Goal: Transaction & Acquisition: Purchase product/service

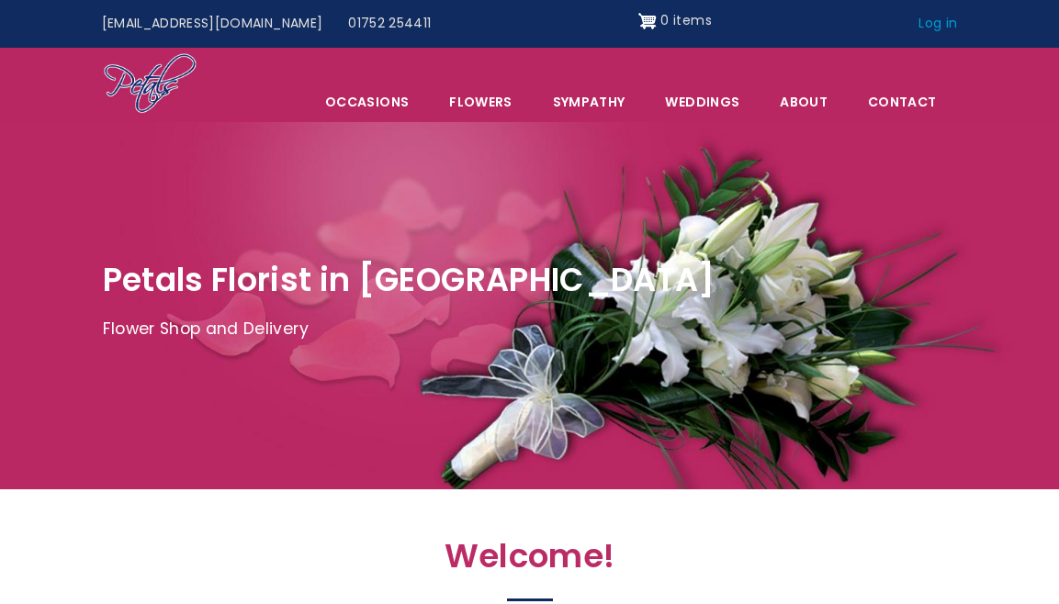
click at [937, 25] on link "Log in" at bounding box center [938, 23] width 64 height 35
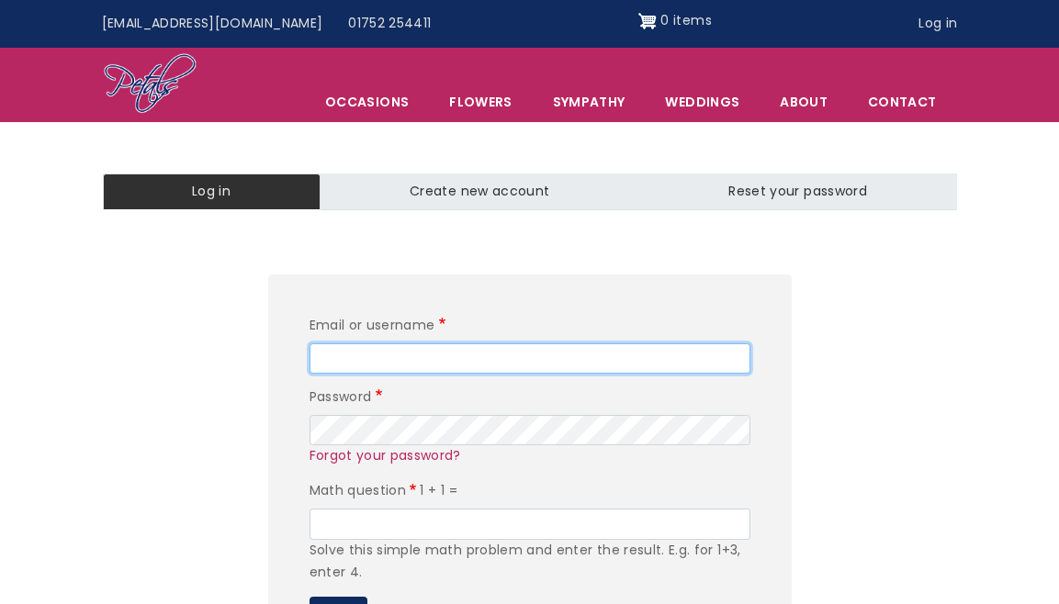
type input "clankydave@gmail.com"
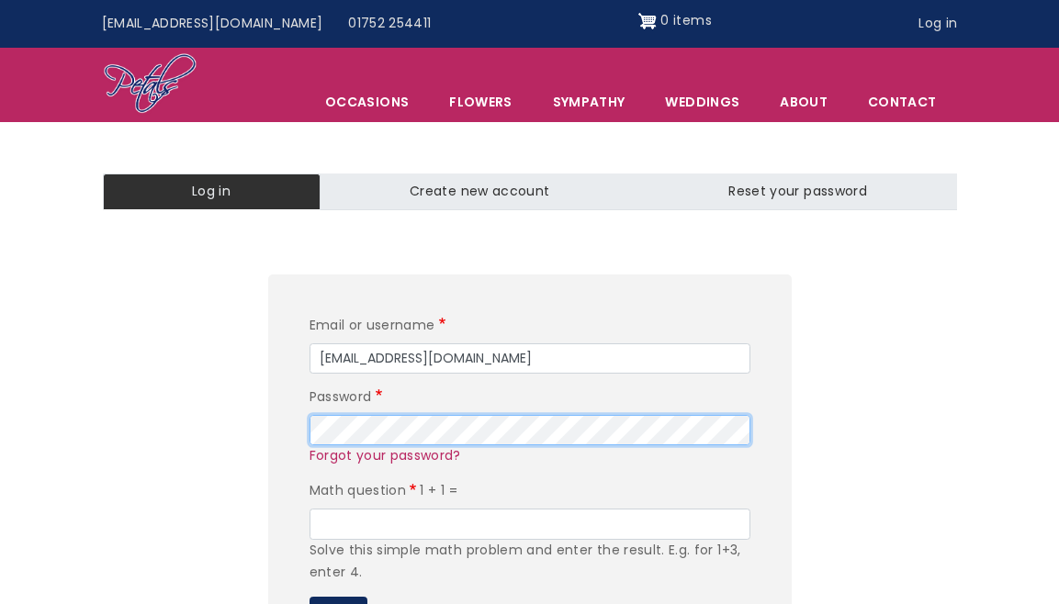
scroll to position [168, 0]
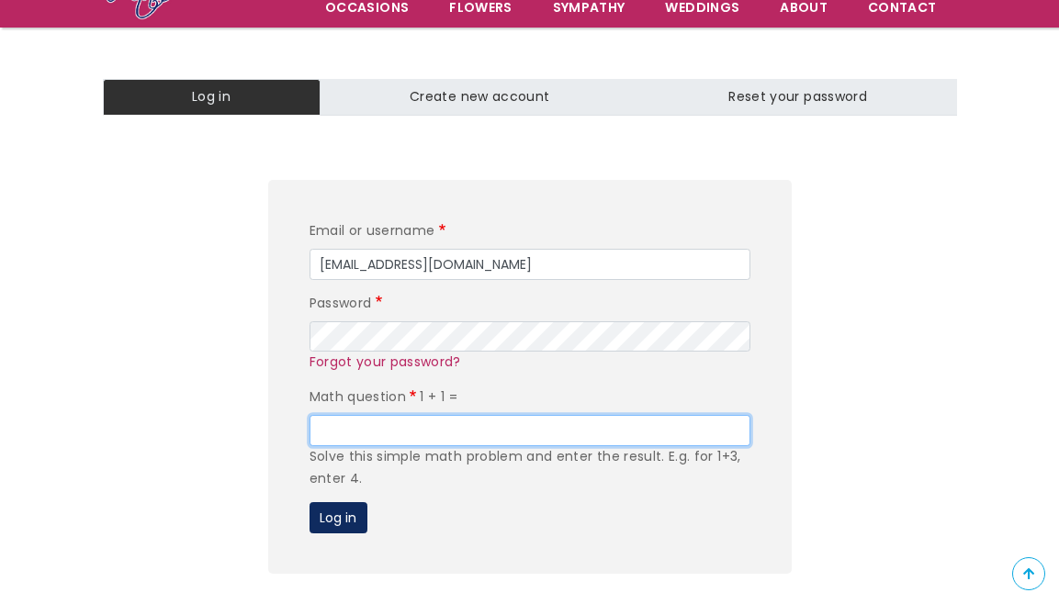
click at [364, 427] on input "Math question" at bounding box center [530, 430] width 441 height 31
type input "2"
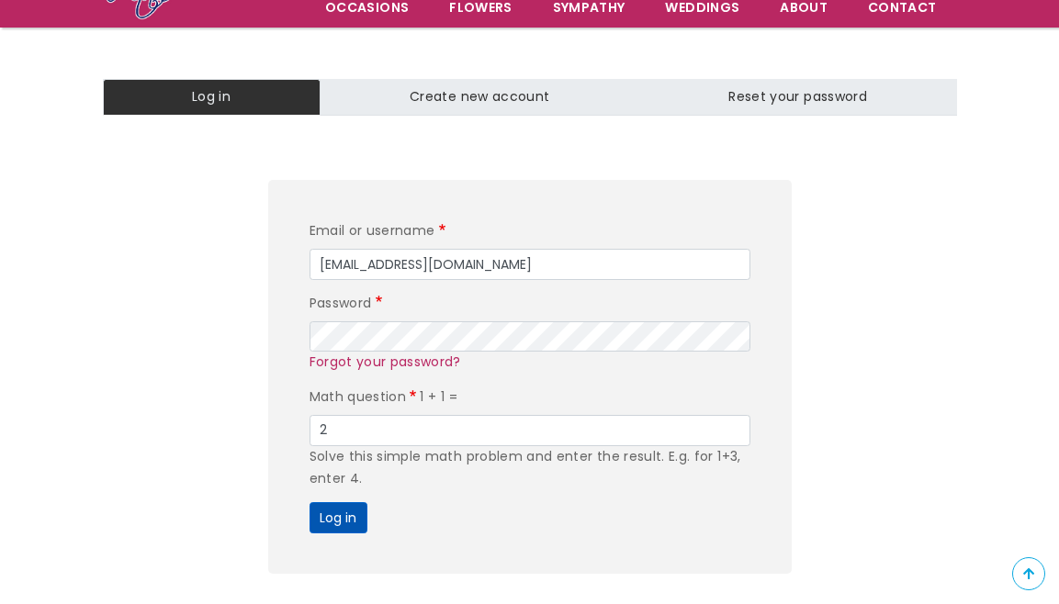
click at [324, 507] on button "Log in" at bounding box center [339, 517] width 58 height 31
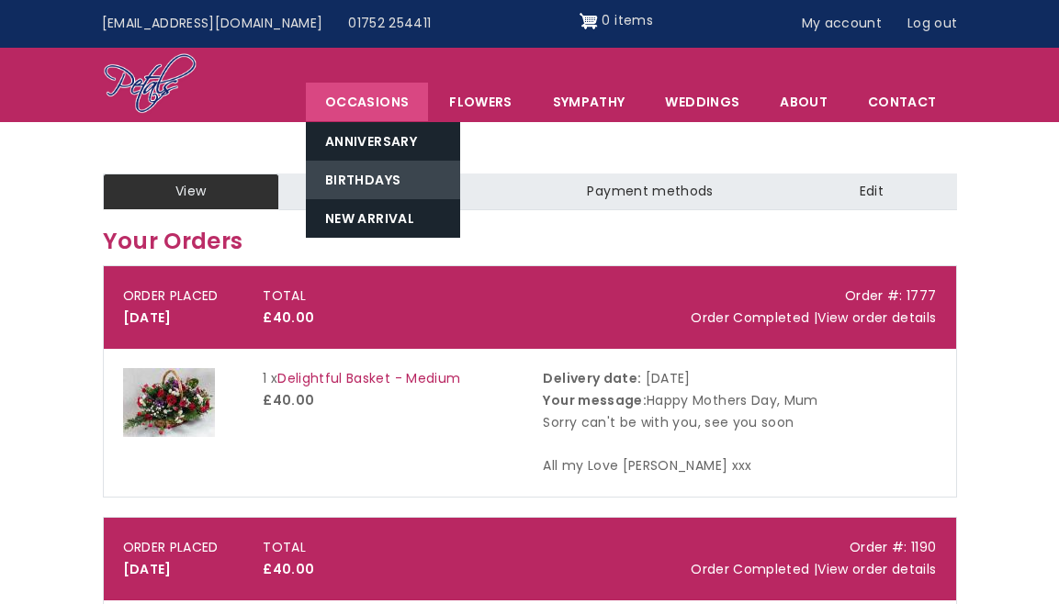
click at [374, 176] on link "Birthdays" at bounding box center [383, 180] width 154 height 39
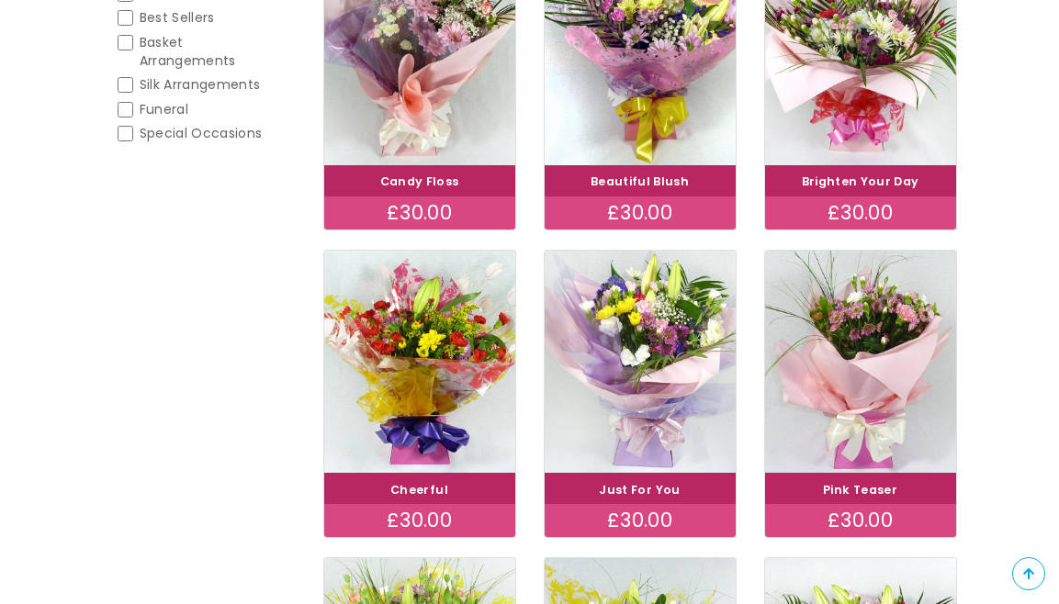
scroll to position [337, 0]
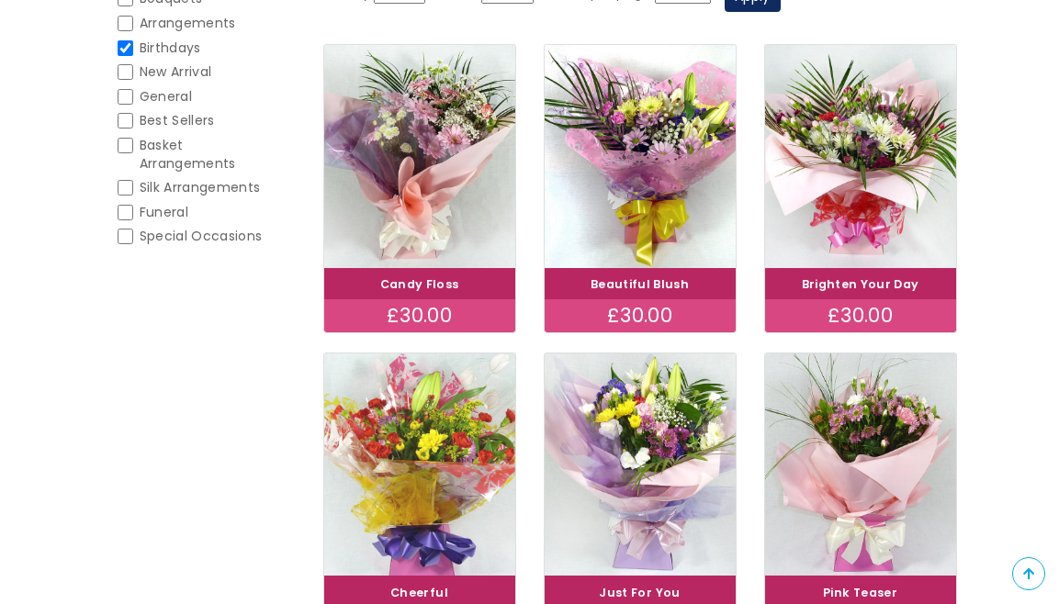
click at [423, 429] on img at bounding box center [419, 464] width 214 height 249
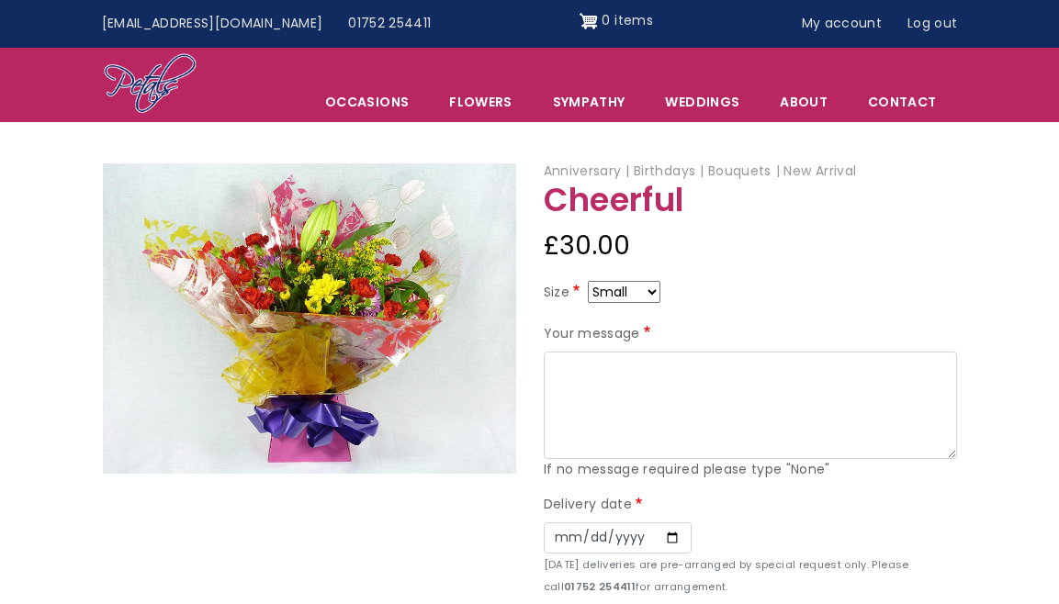
select select "9"
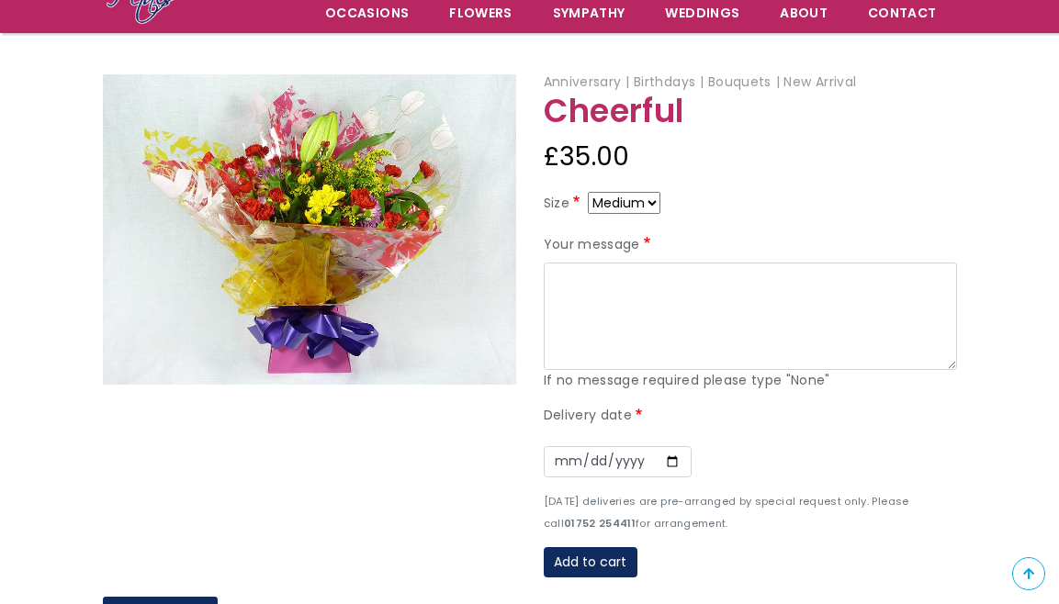
scroll to position [167, 0]
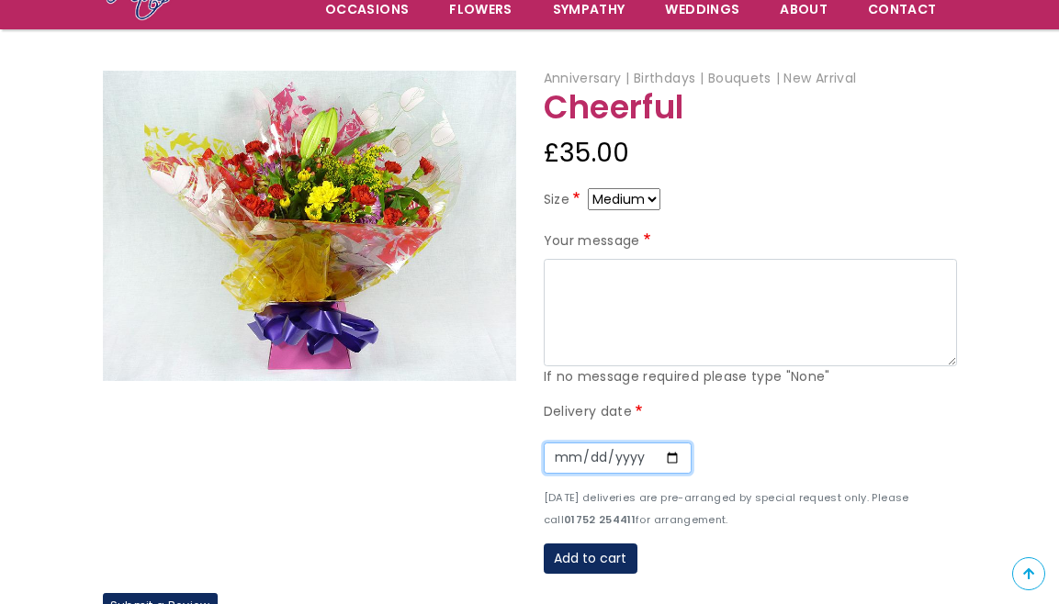
click at [569, 450] on input "Date" at bounding box center [618, 458] width 148 height 31
type input "2025-09-30"
click at [804, 430] on div "Date 2025-09-30" at bounding box center [750, 458] width 413 height 57
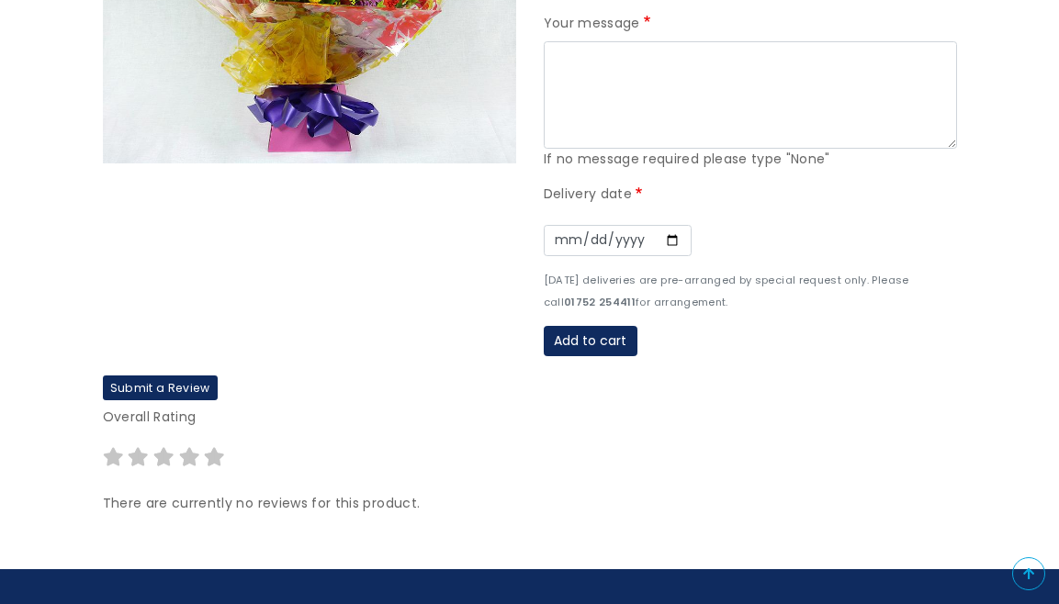
scroll to position [2, 0]
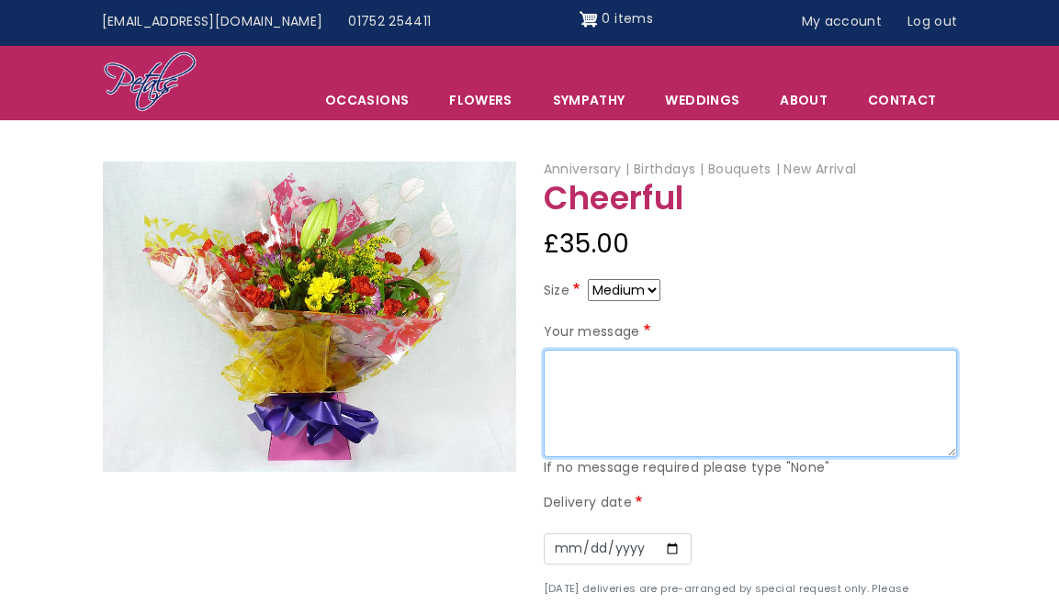
click at [583, 372] on textarea "Your message" at bounding box center [750, 404] width 413 height 108
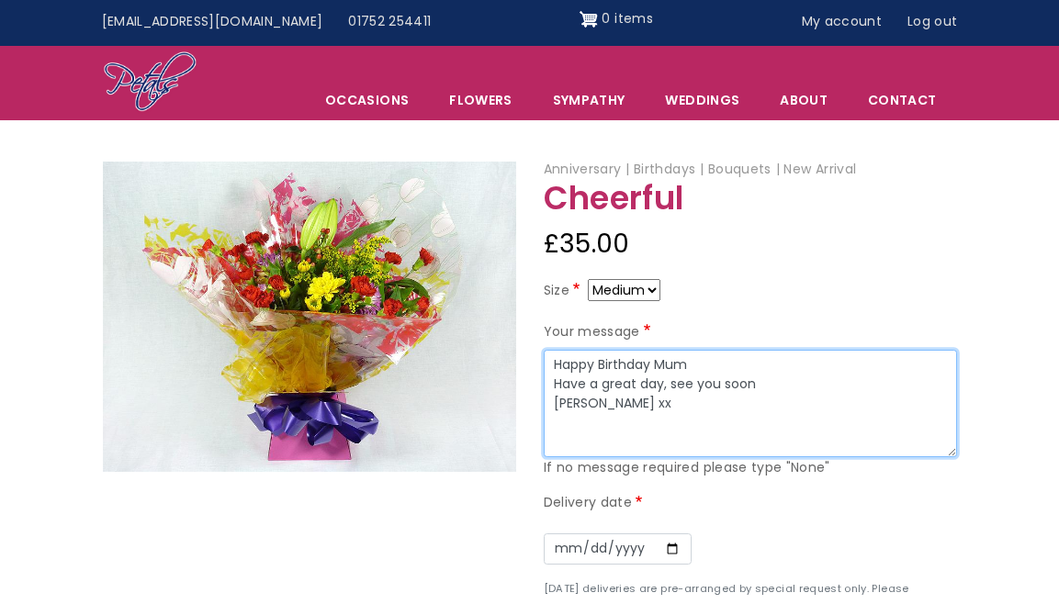
type textarea "Happy Birthday Mum Have a great day, see you soon Dave xx"
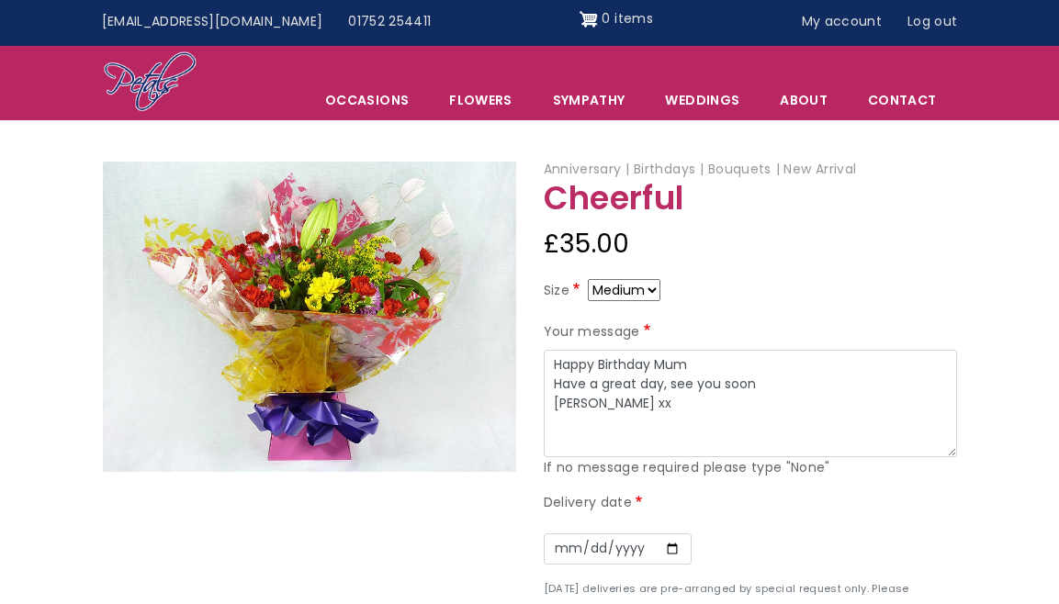
select select "10"
select select "9"
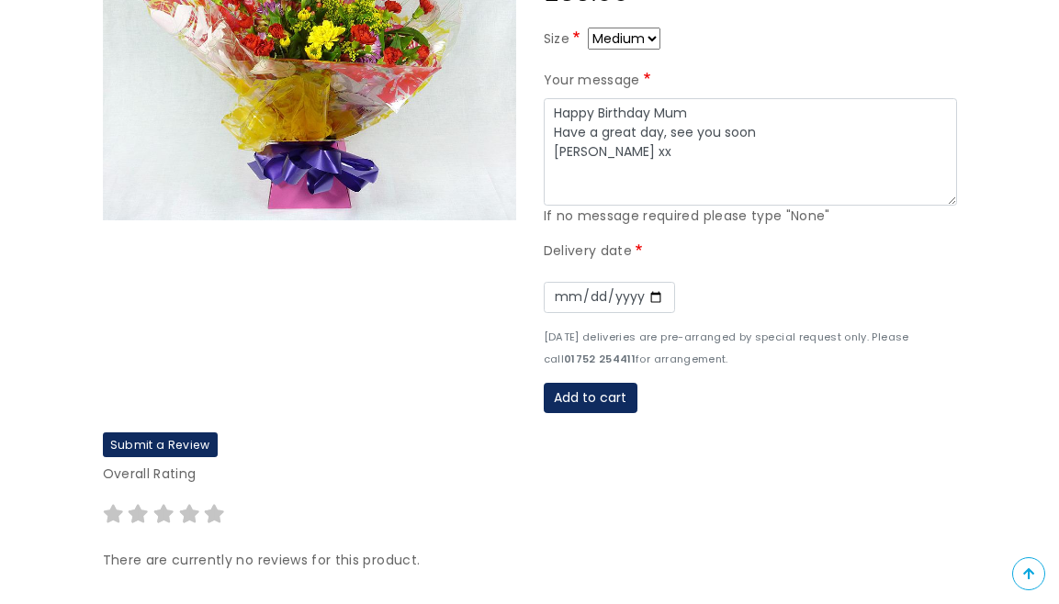
scroll to position [355, 0]
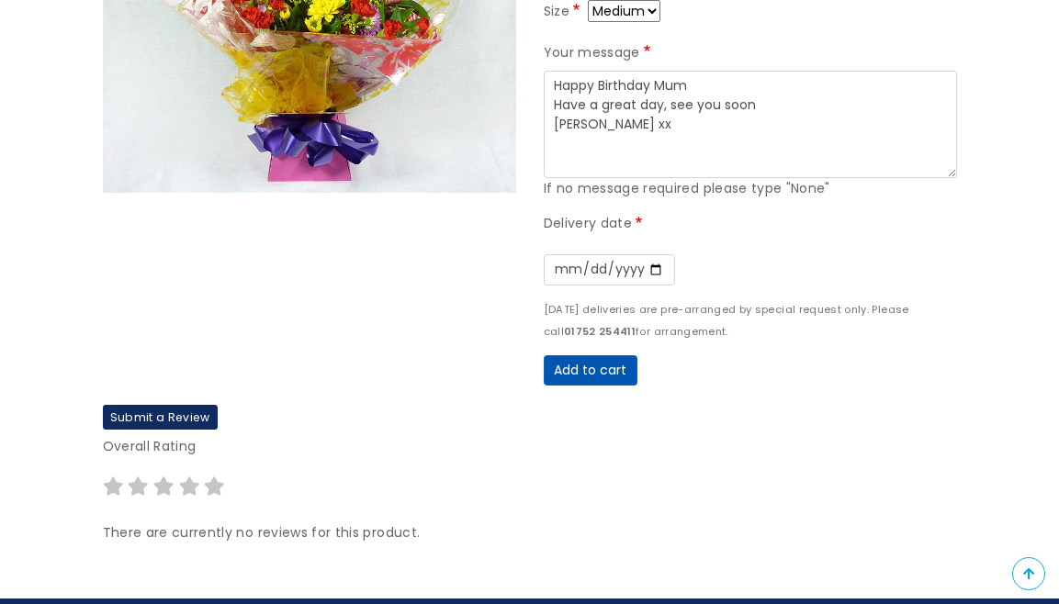
click at [584, 360] on button "Add to cart" at bounding box center [591, 370] width 94 height 31
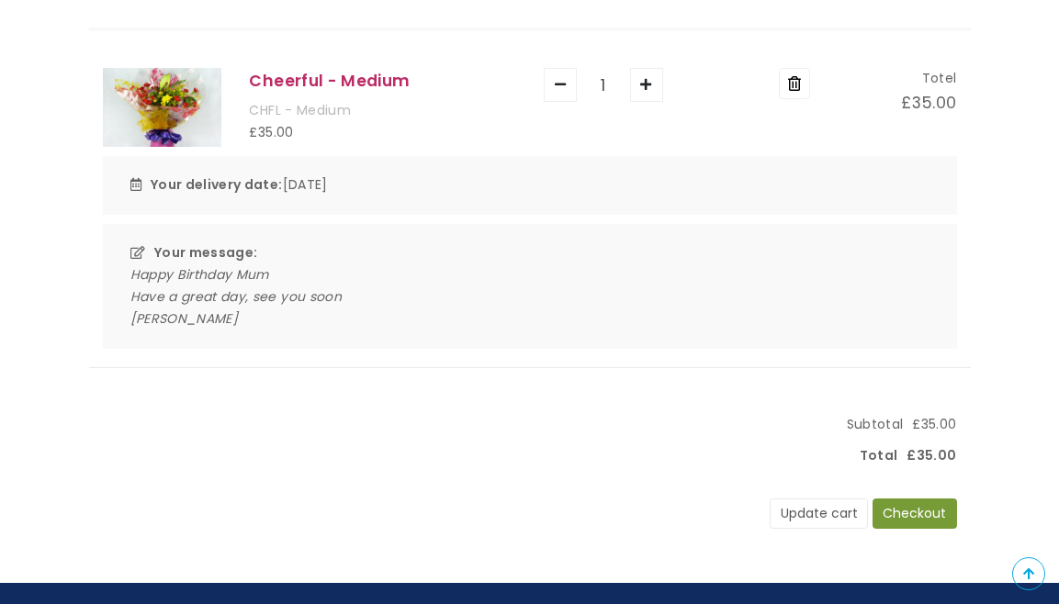
scroll to position [371, 0]
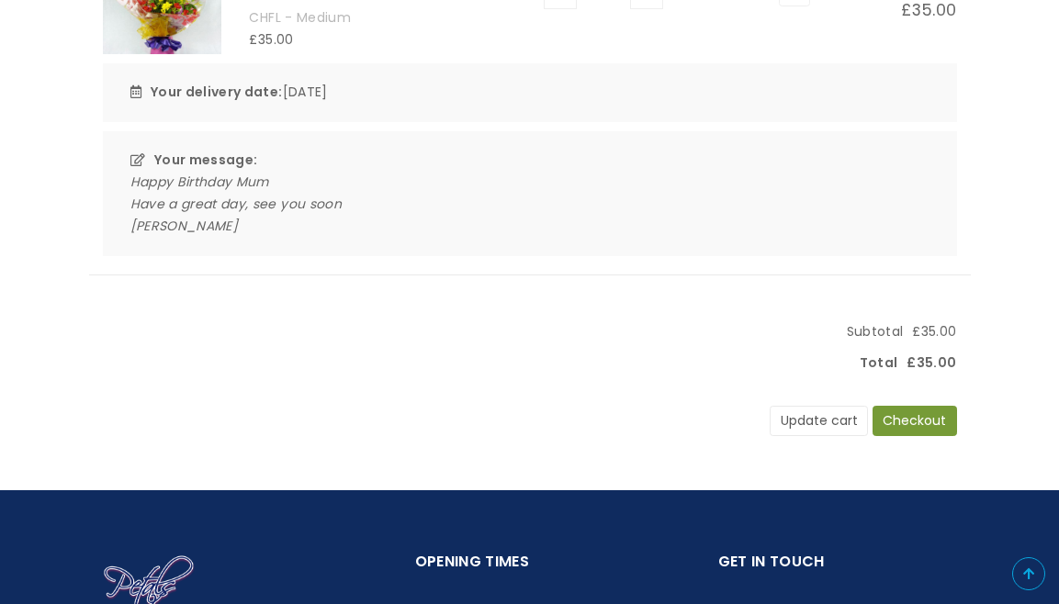
click at [922, 412] on button "Checkout" at bounding box center [915, 421] width 85 height 31
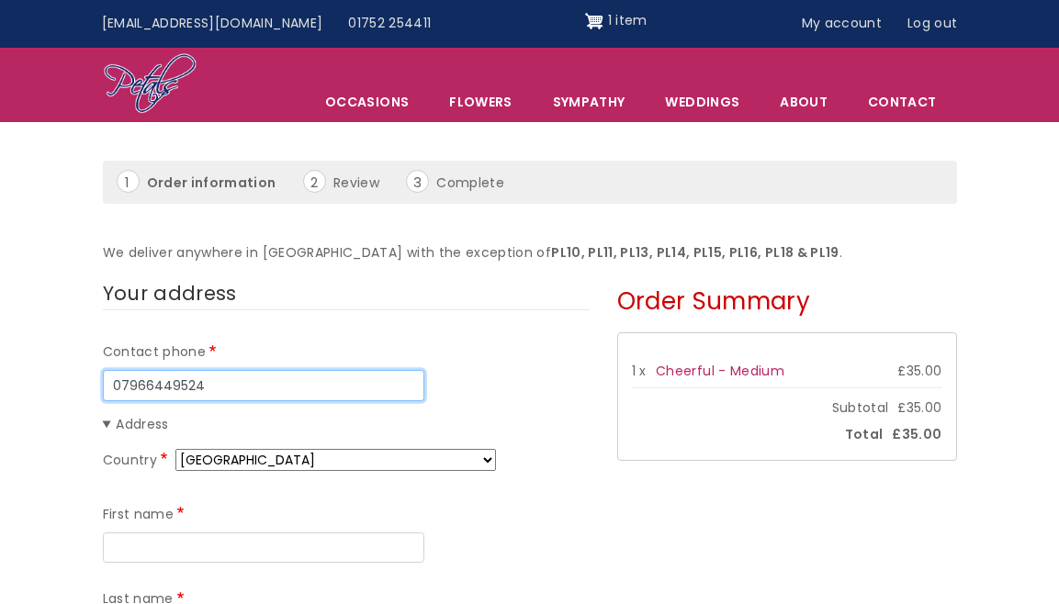
type input "07966449524"
click at [480, 416] on summary "Address" at bounding box center [346, 425] width 487 height 22
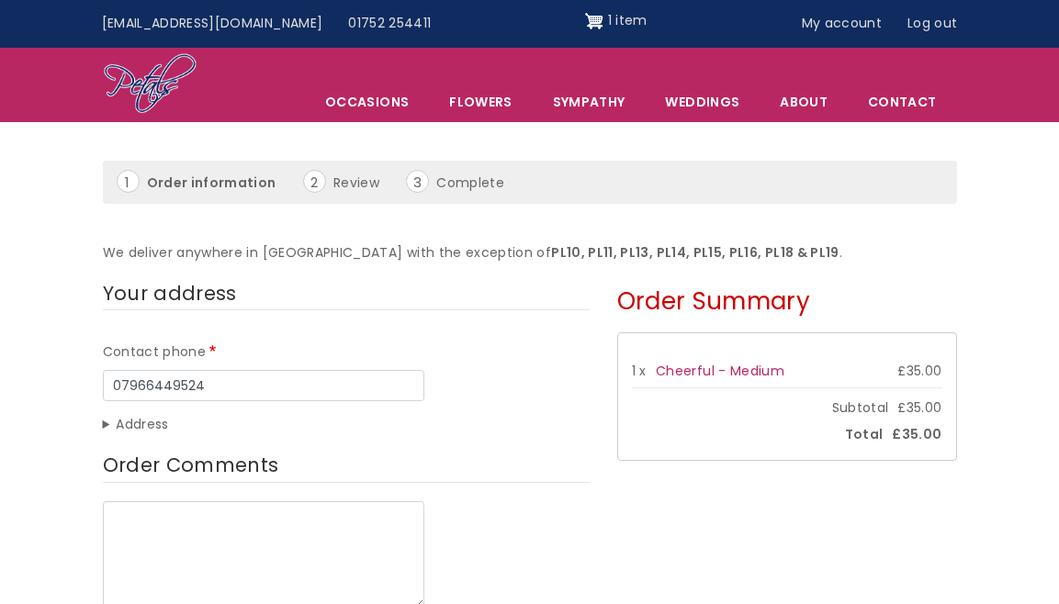
click at [142, 422] on summary "Address" at bounding box center [346, 425] width 487 height 22
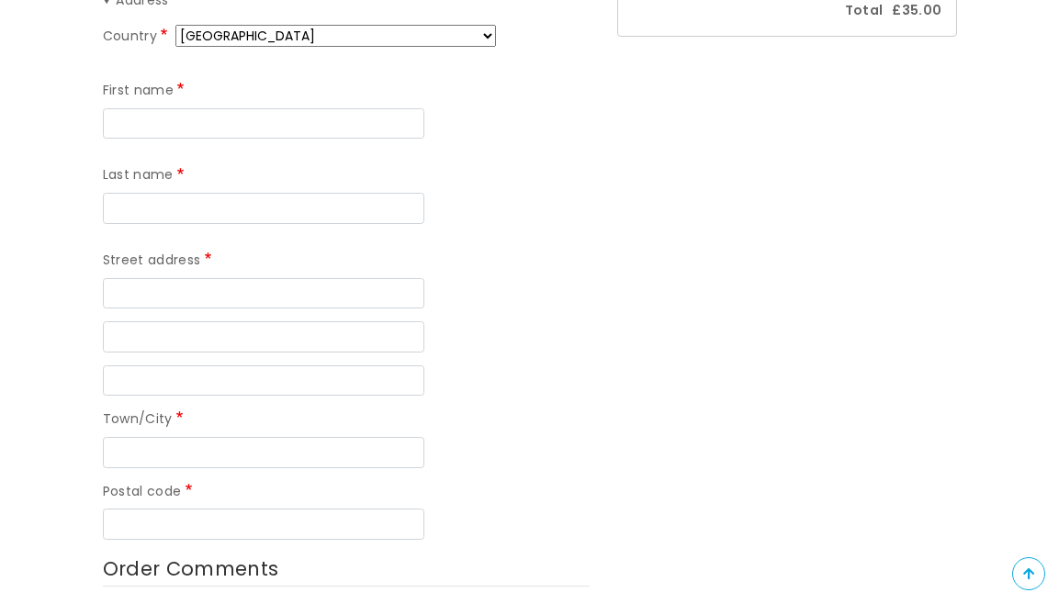
scroll to position [291, 0]
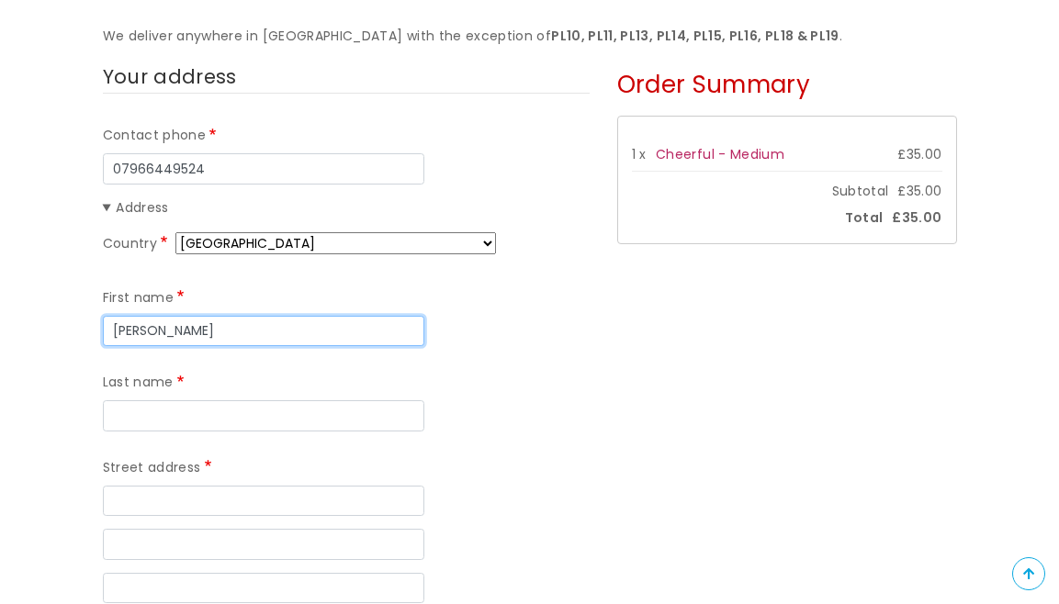
type input "David"
click at [476, 360] on div "First name David Last name" at bounding box center [346, 360] width 487 height 170
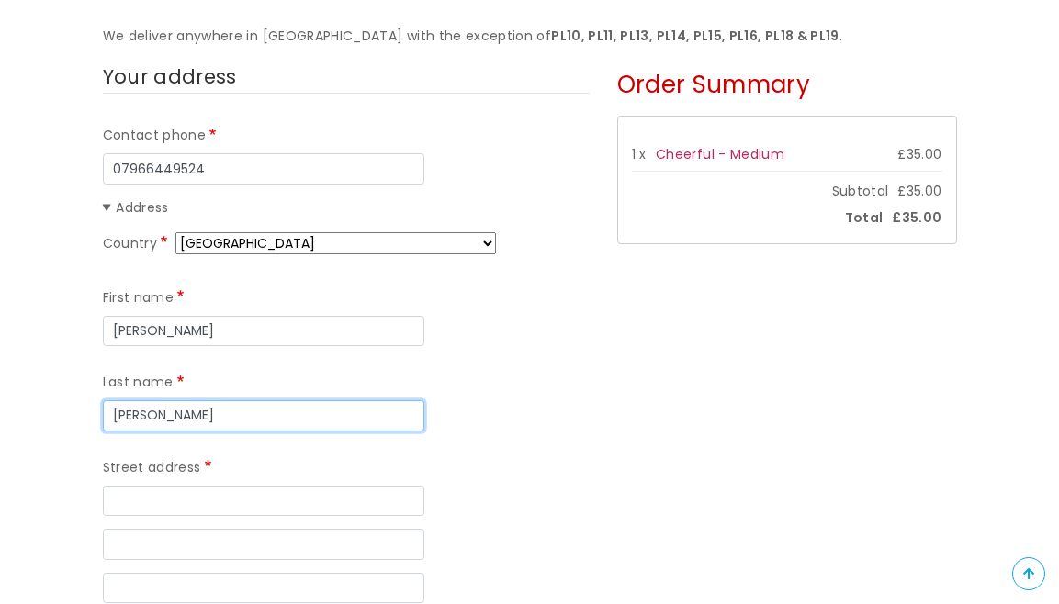
type input "Usher"
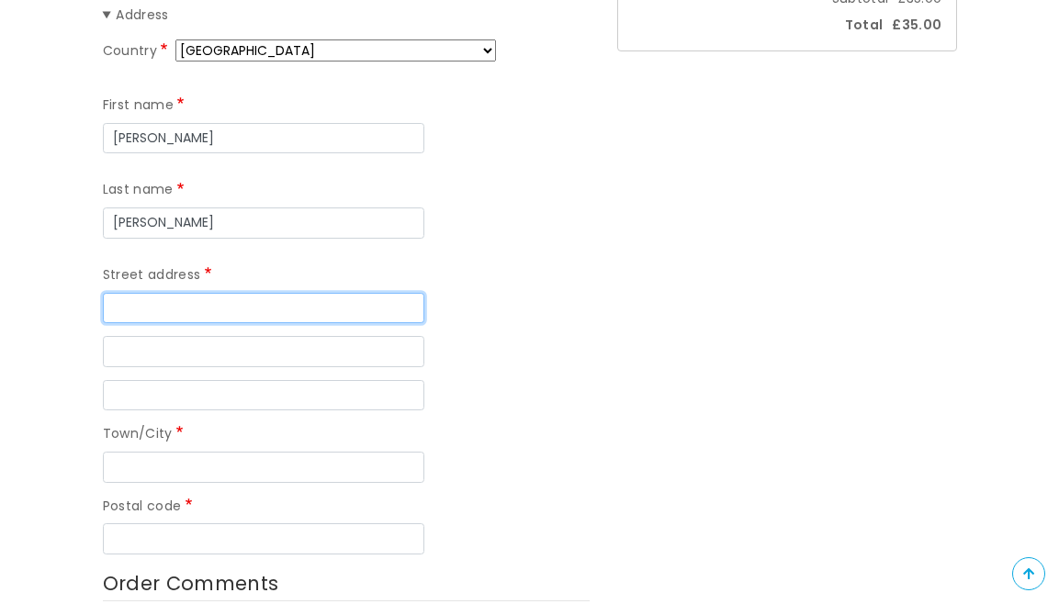
scroll to position [499, 0]
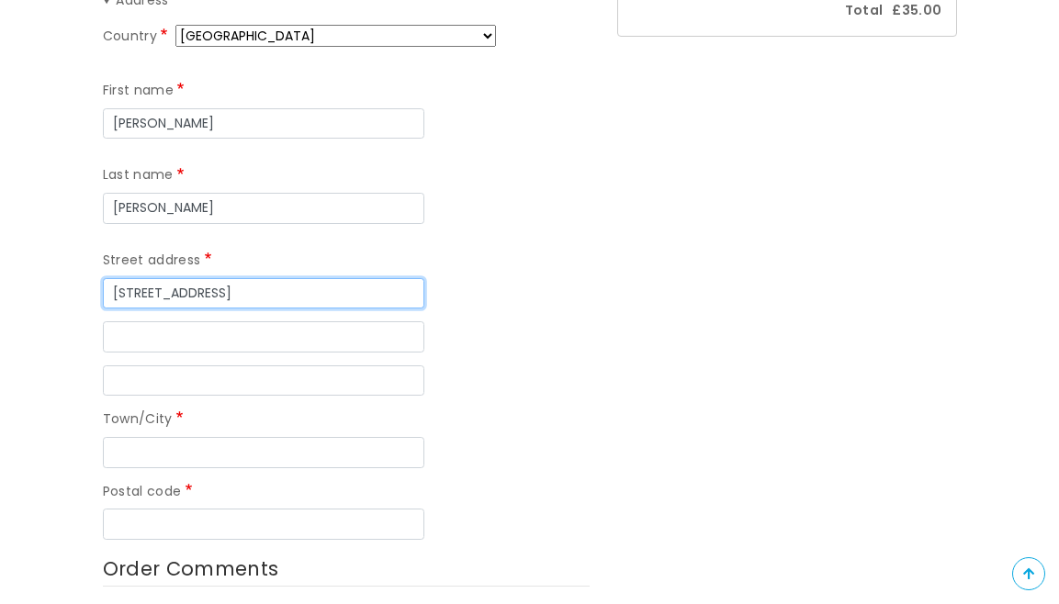
type input "65 Hermitage Road"
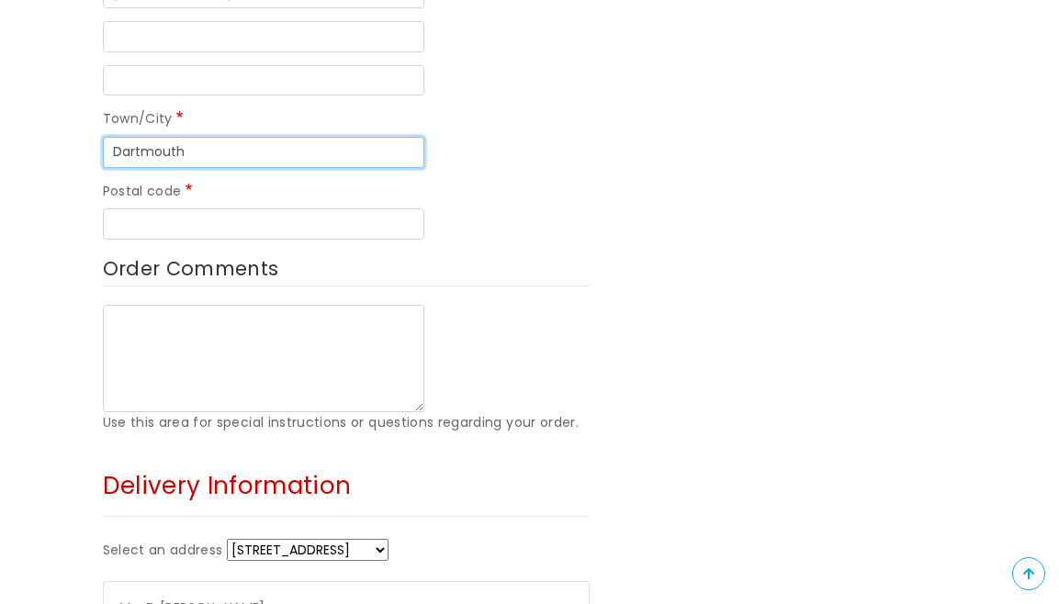
scroll to position [803, 0]
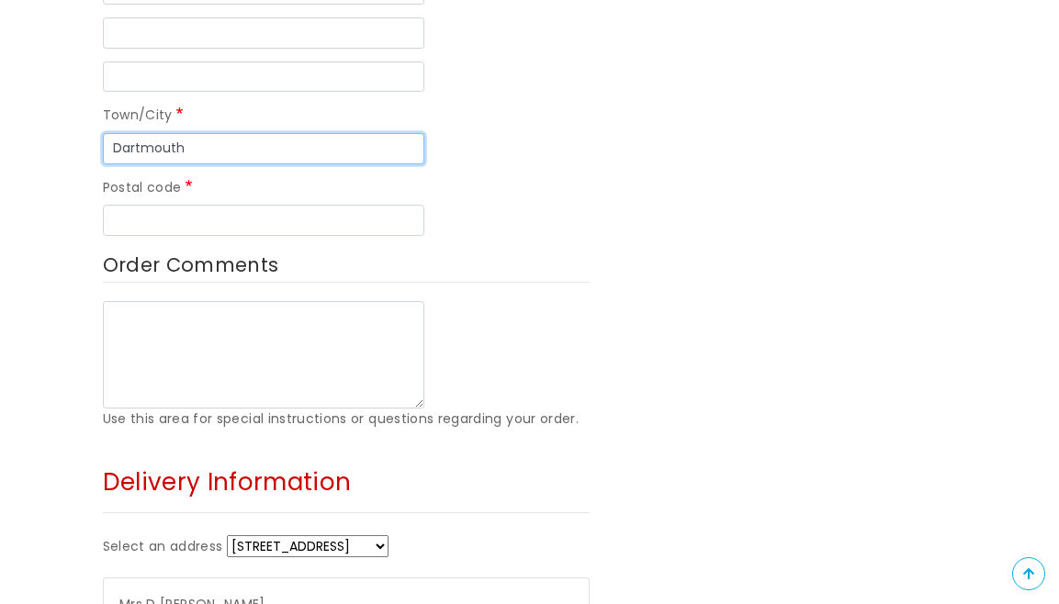
type input "Dartmouth"
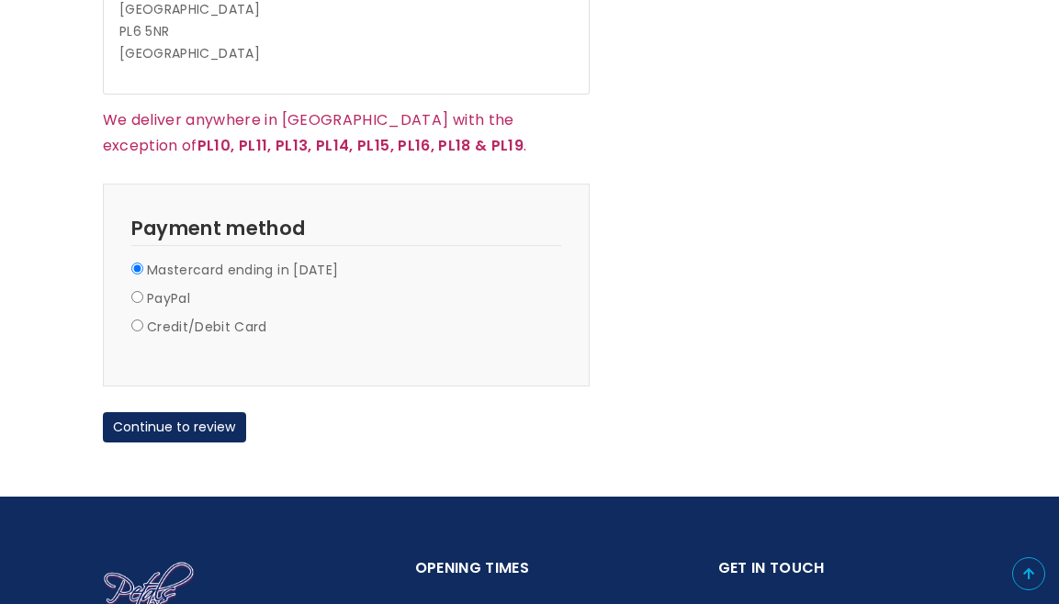
scroll to position [1503, 0]
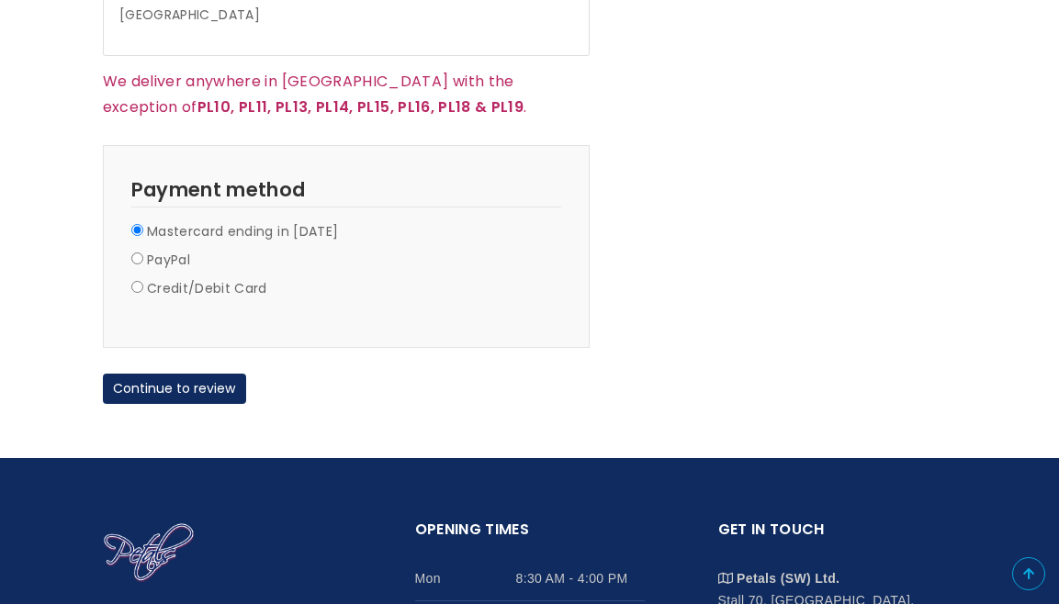
type input "TQ6 9TD"
click at [135, 281] on input "Credit/Debit Card" at bounding box center [137, 287] width 12 height 12
radio input "true"
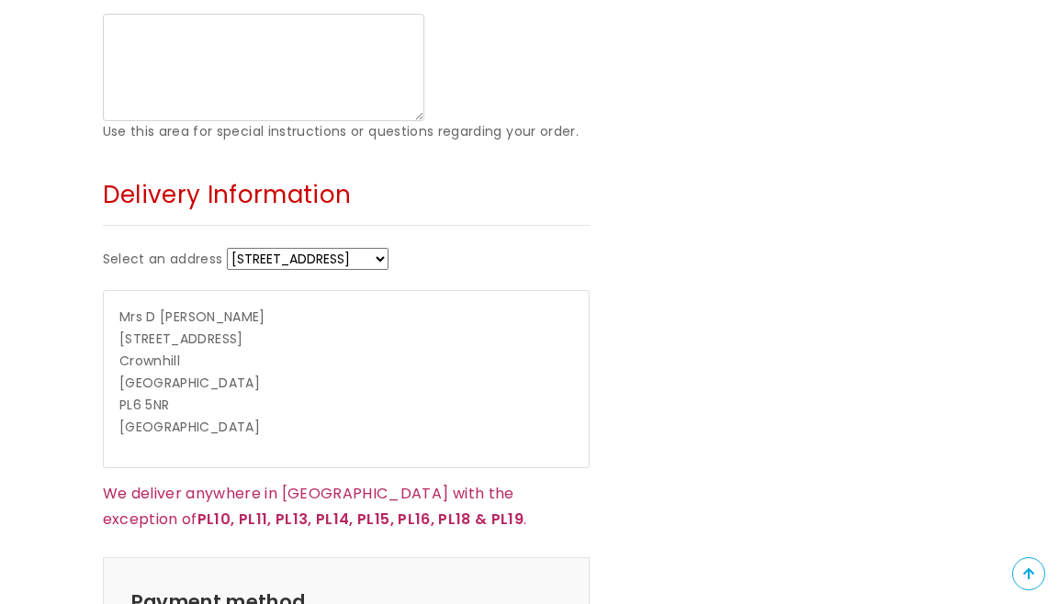
scroll to position [1638, 0]
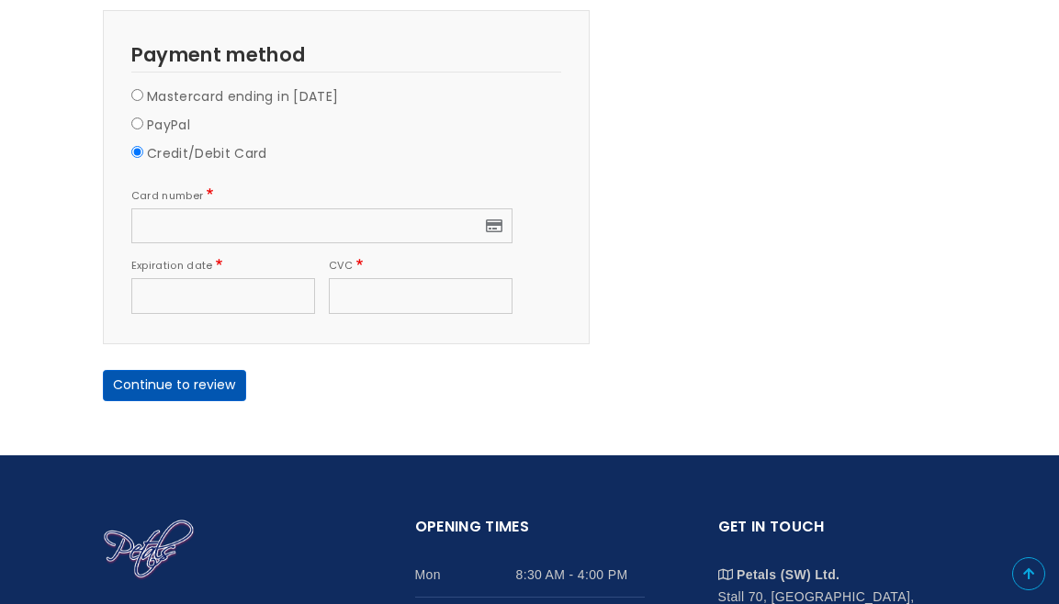
click at [207, 370] on button "Continue to review" at bounding box center [174, 385] width 143 height 31
click at [169, 370] on button "Continue to review" at bounding box center [174, 385] width 143 height 31
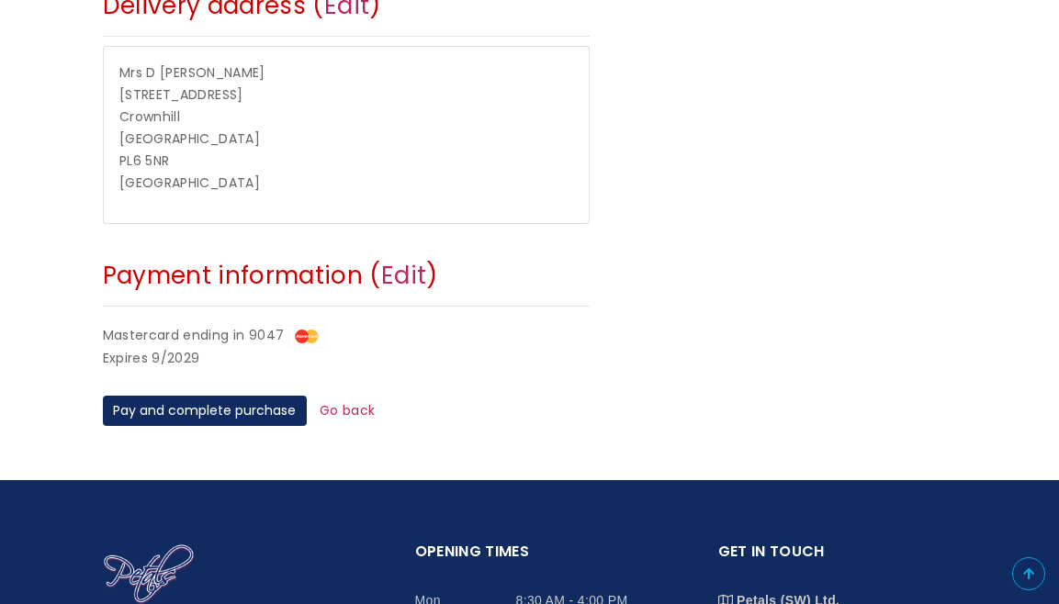
scroll to position [696, 0]
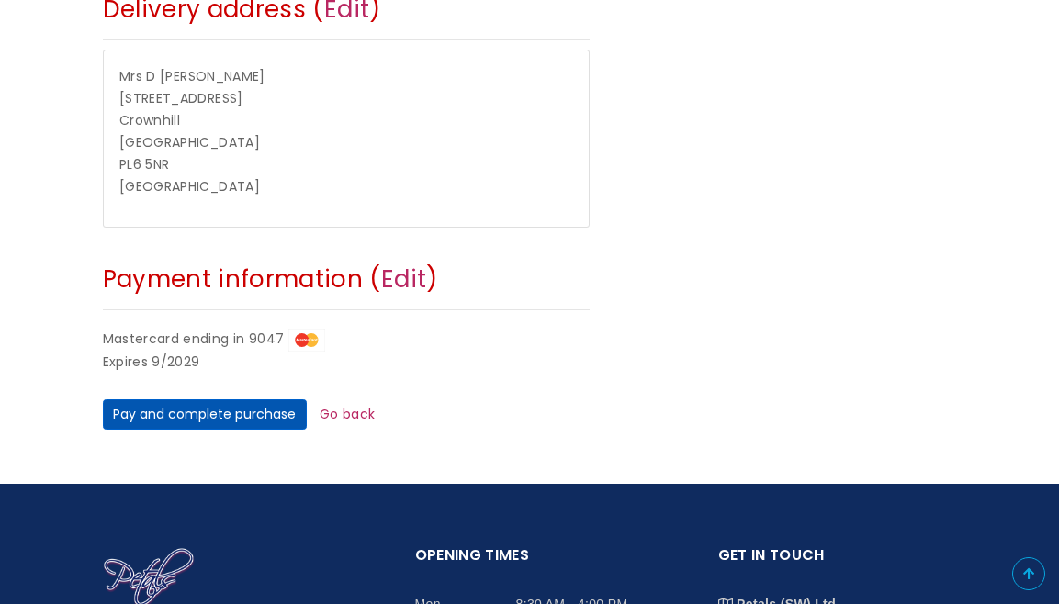
click at [235, 400] on button "Pay and complete purchase" at bounding box center [205, 415] width 204 height 31
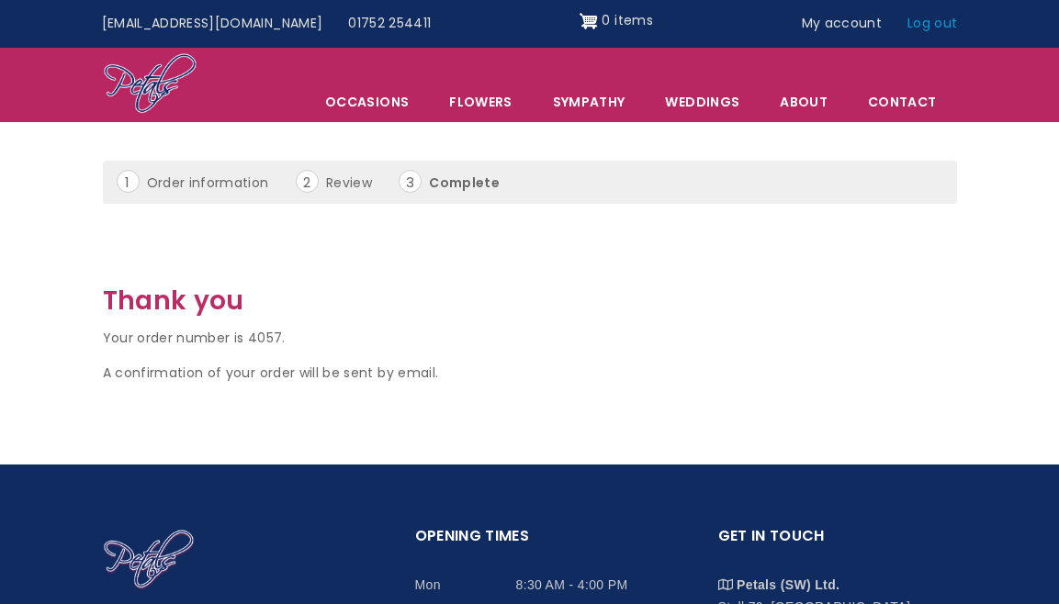
click at [929, 18] on link "Log out" at bounding box center [932, 23] width 75 height 35
